Goal: Find specific page/section: Find specific page/section

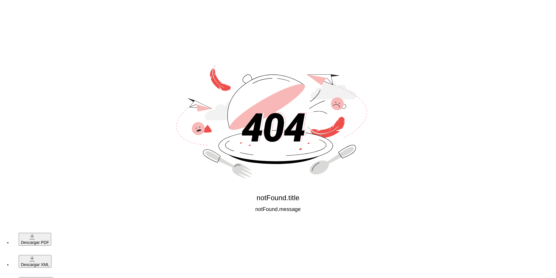
click at [34, 240] on div "notFound.title notFound.message" at bounding box center [278, 139] width 556 height 278
click at [34, 242] on div "notFound.title notFound.message" at bounding box center [278, 139] width 556 height 278
click at [43, 266] on div "notFound.title notFound.message" at bounding box center [278, 139] width 556 height 278
click at [35, 235] on div "notFound.title notFound.message" at bounding box center [278, 139] width 556 height 278
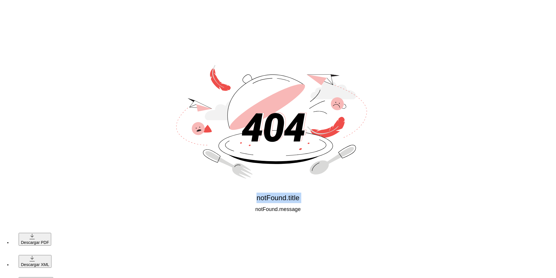
click at [35, 235] on div "notFound.title notFound.message" at bounding box center [278, 139] width 556 height 278
drag, startPoint x: 35, startPoint y: 235, endPoint x: 77, endPoint y: 244, distance: 43.0
click at [81, 244] on div "notFound.title notFound.message" at bounding box center [278, 139] width 556 height 278
click at [43, 244] on div "notFound.title notFound.message" at bounding box center [278, 139] width 556 height 278
click at [42, 242] on div "notFound.title notFound.message" at bounding box center [278, 139] width 556 height 278
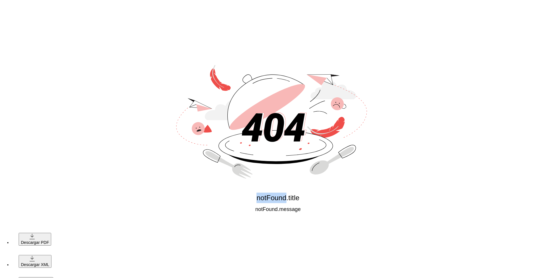
click at [42, 242] on div "notFound.title notFound.message" at bounding box center [278, 139] width 556 height 278
drag, startPoint x: 42, startPoint y: 242, endPoint x: 76, endPoint y: 260, distance: 38.7
click at [76, 260] on div "notFound.title notFound.message" at bounding box center [278, 139] width 556 height 278
click at [31, 237] on div "notFound.title notFound.message" at bounding box center [278, 139] width 556 height 278
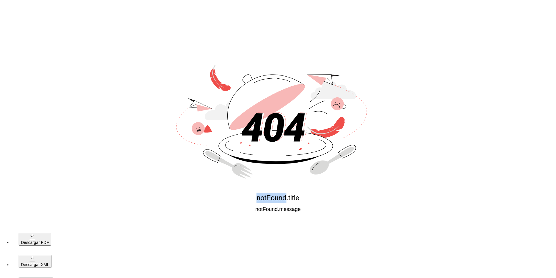
click at [31, 237] on div "notFound.title notFound.message" at bounding box center [278, 139] width 556 height 278
drag, startPoint x: 31, startPoint y: 237, endPoint x: 92, endPoint y: 234, distance: 60.3
click at [92, 234] on div "notFound.title notFound.message" at bounding box center [278, 139] width 556 height 278
click at [6, 262] on div "notFound.title notFound.message" at bounding box center [278, 139] width 556 height 278
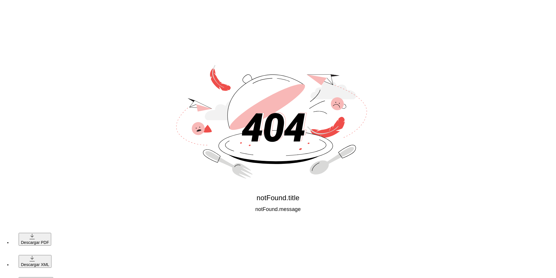
click at [26, 262] on div "notFound.title notFound.message" at bounding box center [278, 139] width 556 height 278
